Goal: Transaction & Acquisition: Book appointment/travel/reservation

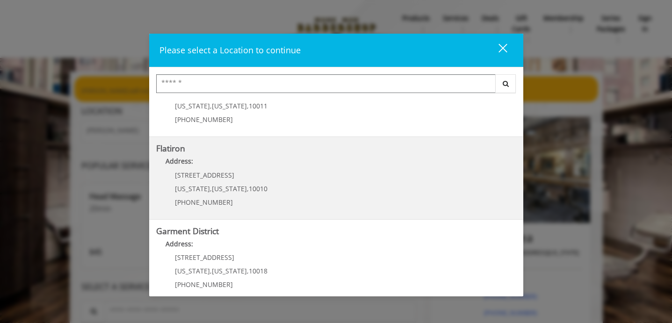
scroll to position [219, 0]
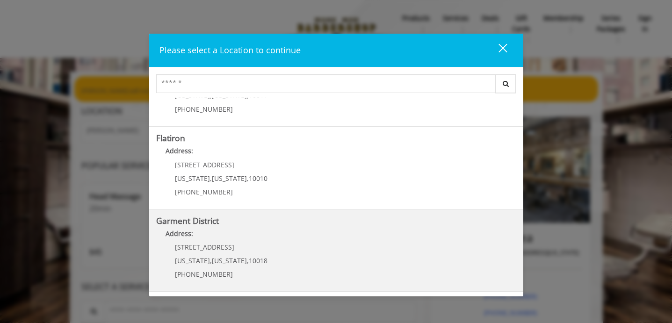
click at [303, 250] on District "Garment District Address: [STREET_ADDRESS][US_STATE][US_STATE] (212) 997-4247" at bounding box center [336, 250] width 360 height 68
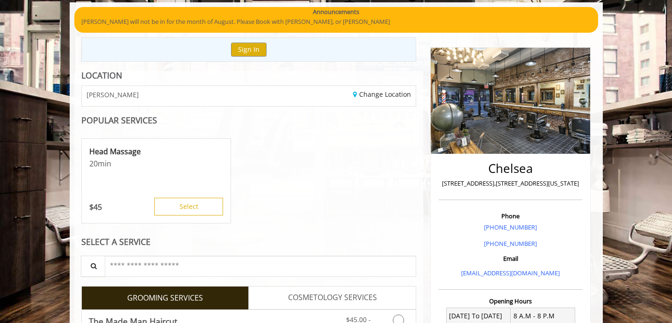
scroll to position [94, 0]
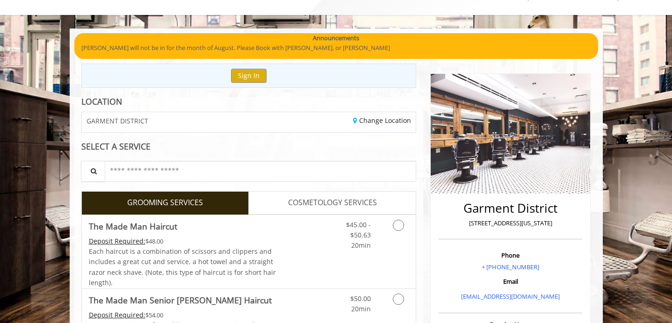
scroll to position [71, 0]
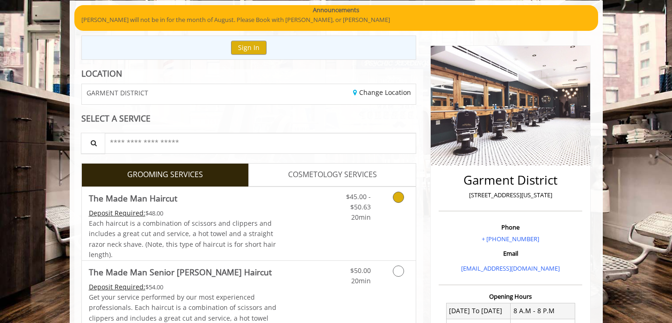
click at [385, 205] on link "Grooming services" at bounding box center [397, 205] width 24 height 36
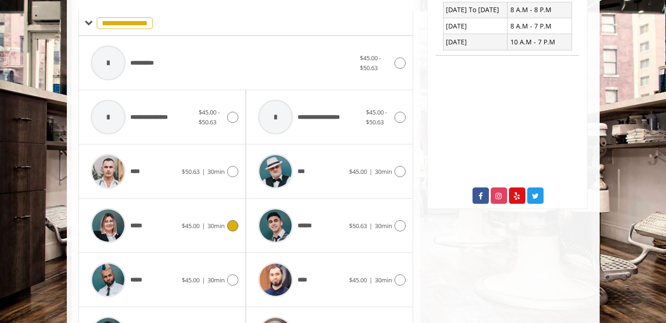
click at [223, 231] on div "***** $45.00 | 30min" at bounding box center [162, 225] width 152 height 44
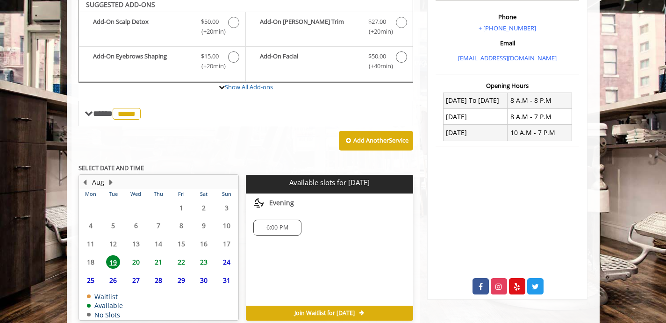
scroll to position [324, 0]
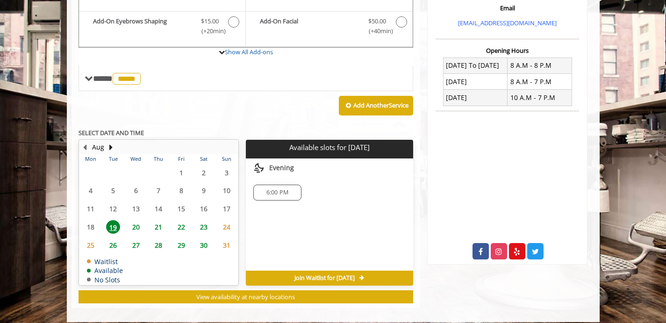
click at [135, 220] on td "20" at bounding box center [135, 227] width 22 height 18
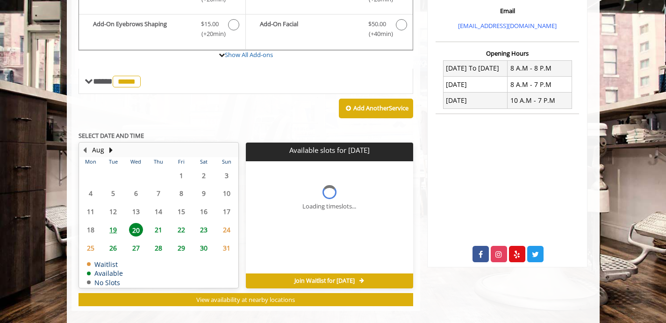
scroll to position [338, 0]
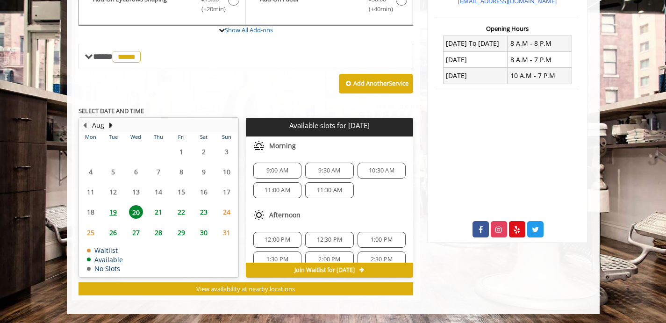
click at [163, 211] on span "21" at bounding box center [158, 212] width 14 height 14
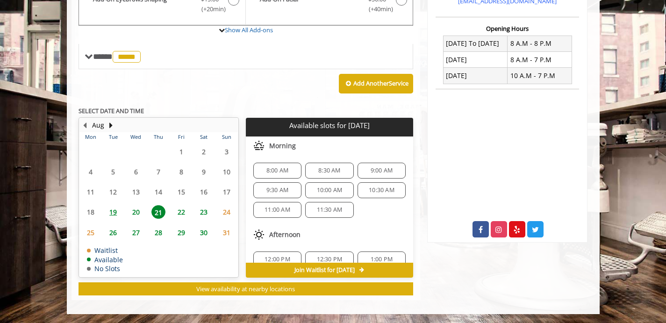
click at [179, 214] on span "22" at bounding box center [181, 212] width 14 height 14
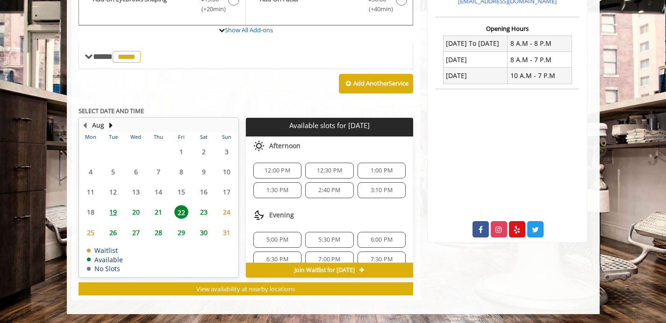
scroll to position [12, 0]
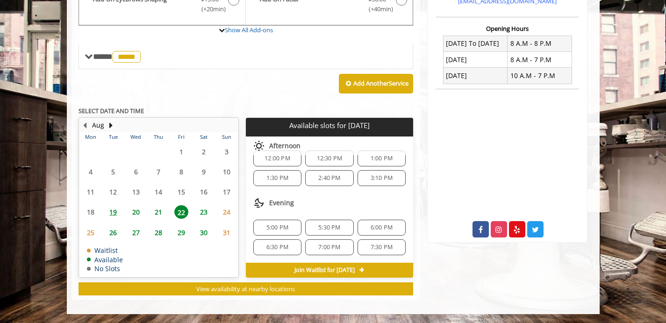
click at [130, 211] on span "20" at bounding box center [136, 212] width 14 height 14
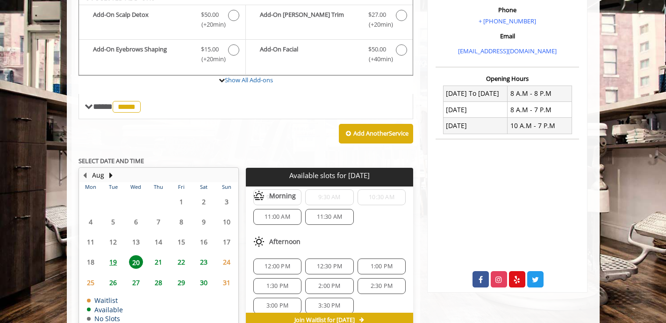
scroll to position [0, 0]
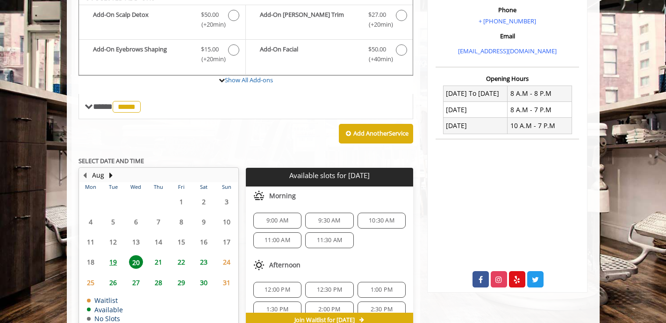
click at [156, 262] on span "21" at bounding box center [158, 262] width 14 height 14
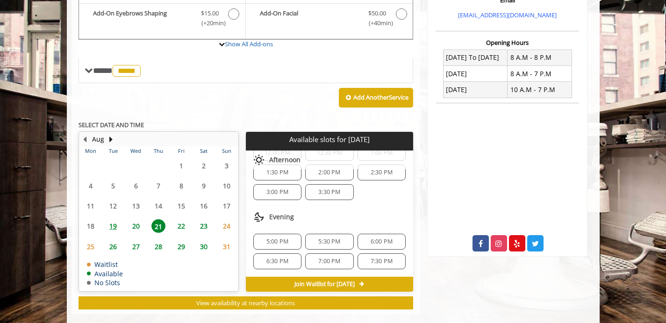
scroll to position [338, 0]
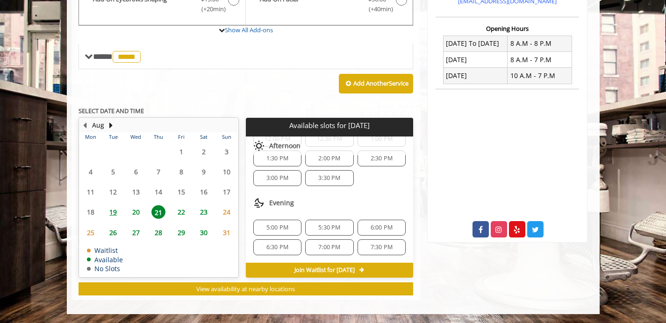
click at [137, 212] on span "20" at bounding box center [136, 212] width 14 height 14
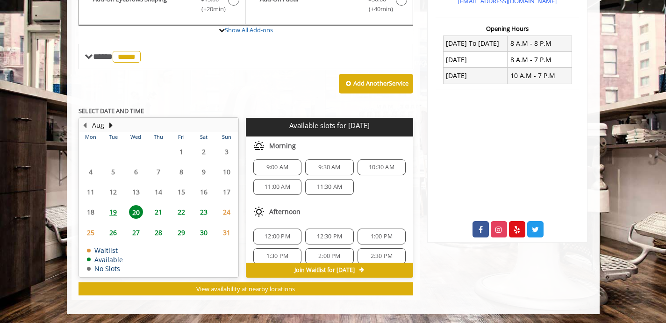
scroll to position [0, 0]
click at [186, 212] on span "22" at bounding box center [181, 212] width 14 height 14
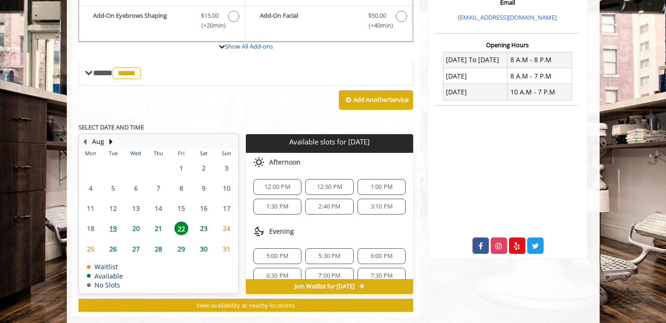
click at [137, 233] on span "20" at bounding box center [136, 229] width 14 height 14
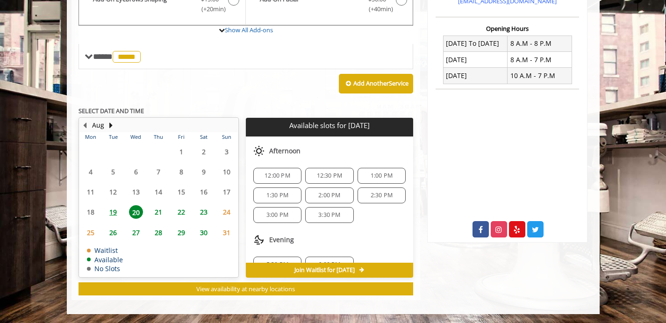
scroll to position [81, 0]
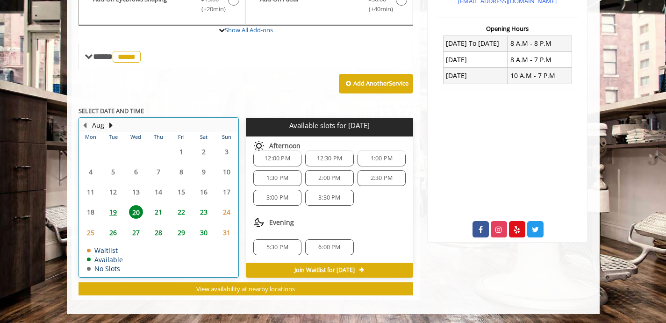
click at [165, 209] on div "21" at bounding box center [158, 212] width 19 height 14
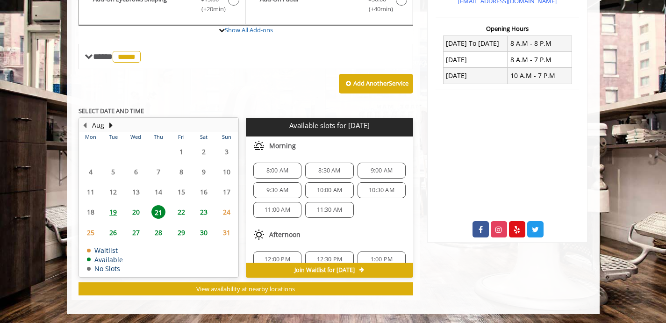
scroll to position [121, 0]
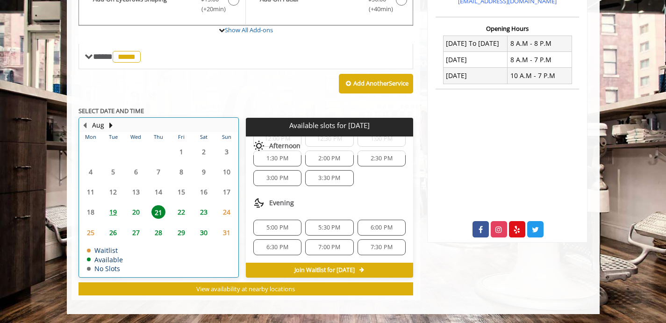
click at [129, 207] on div "20" at bounding box center [135, 212] width 19 height 14
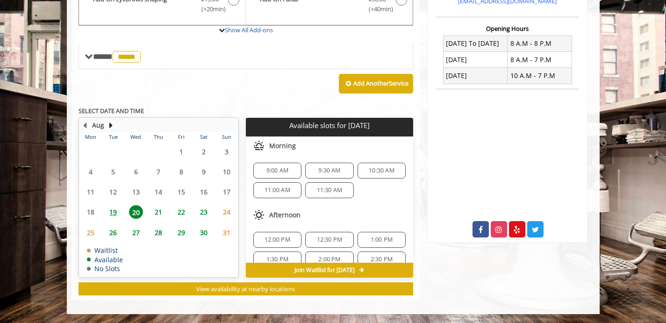
scroll to position [81, 0]
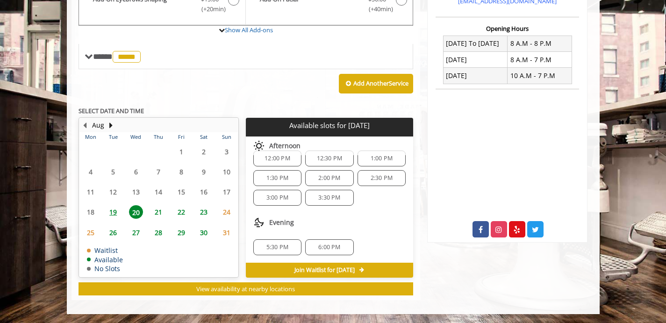
click at [327, 240] on div "6:00 PM" at bounding box center [329, 247] width 48 height 16
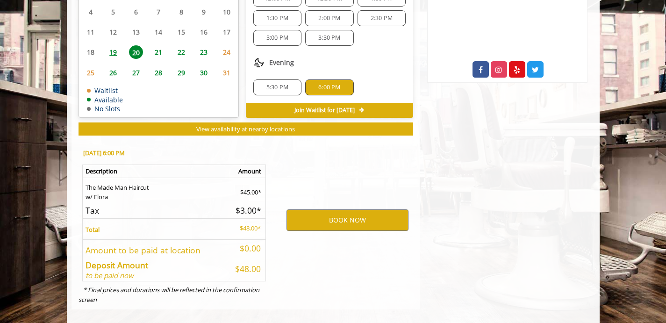
scroll to position [508, 0]
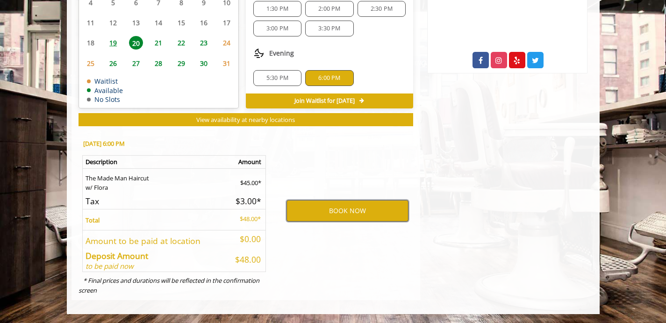
click at [353, 215] on button "BOOK NOW" at bounding box center [348, 211] width 122 height 22
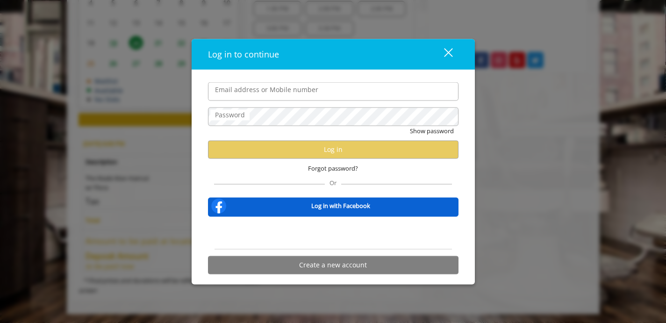
type input "**********"
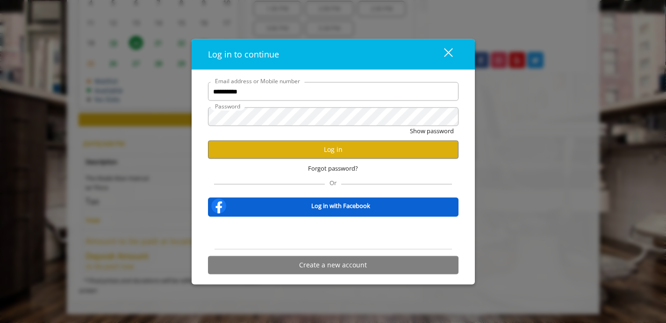
scroll to position [0, 0]
click at [291, 157] on button "Log in" at bounding box center [333, 149] width 251 height 18
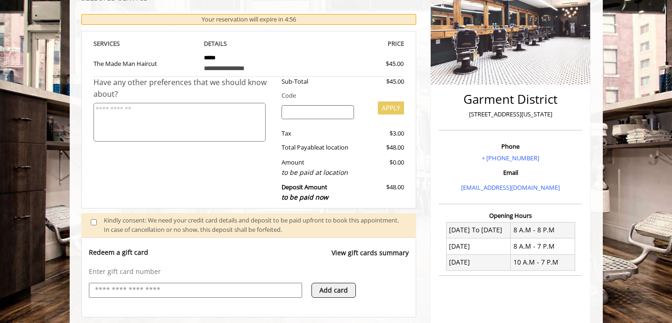
scroll to position [404, 0]
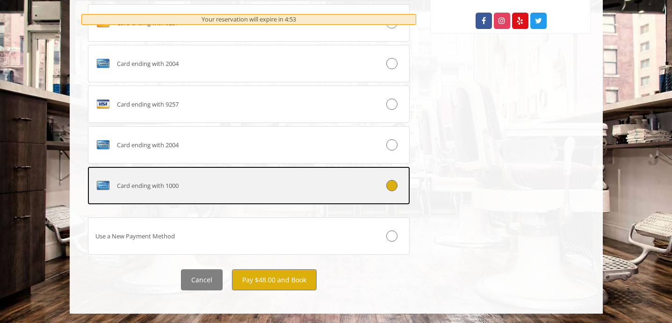
click at [273, 174] on label "Card ending with 1000" at bounding box center [249, 185] width 322 height 37
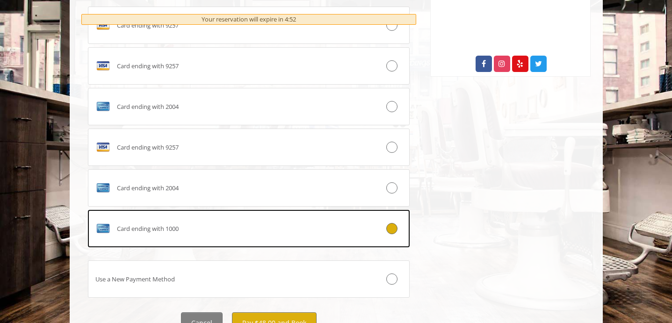
scroll to position [547, 0]
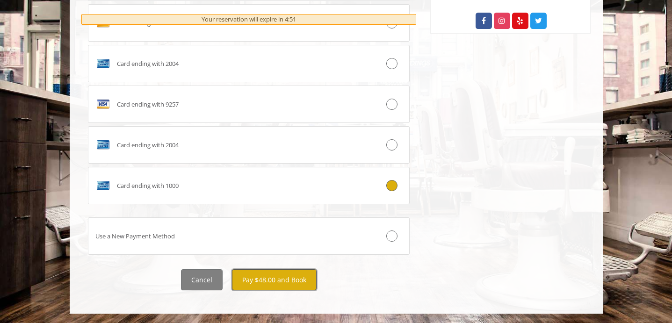
click at [294, 285] on button "Pay $48.00 and Book" at bounding box center [274, 279] width 85 height 21
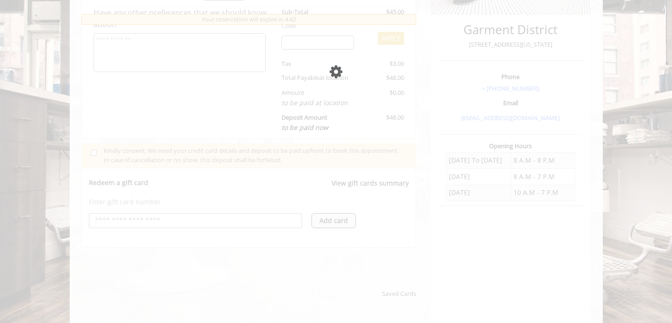
scroll to position [274, 0]
